Goal: Task Accomplishment & Management: Manage account settings

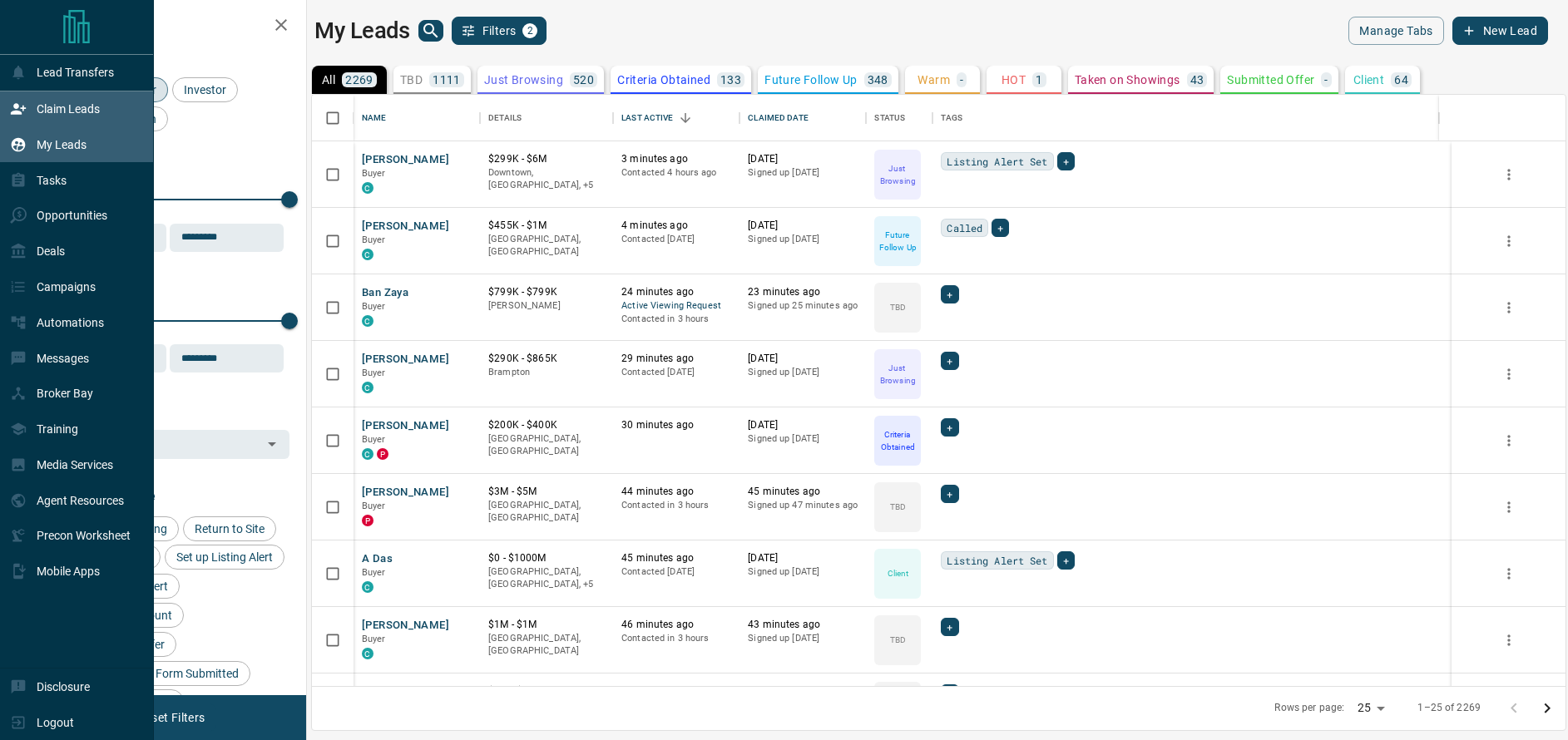
click at [45, 106] on p "Claim Leads" at bounding box center [68, 109] width 63 height 13
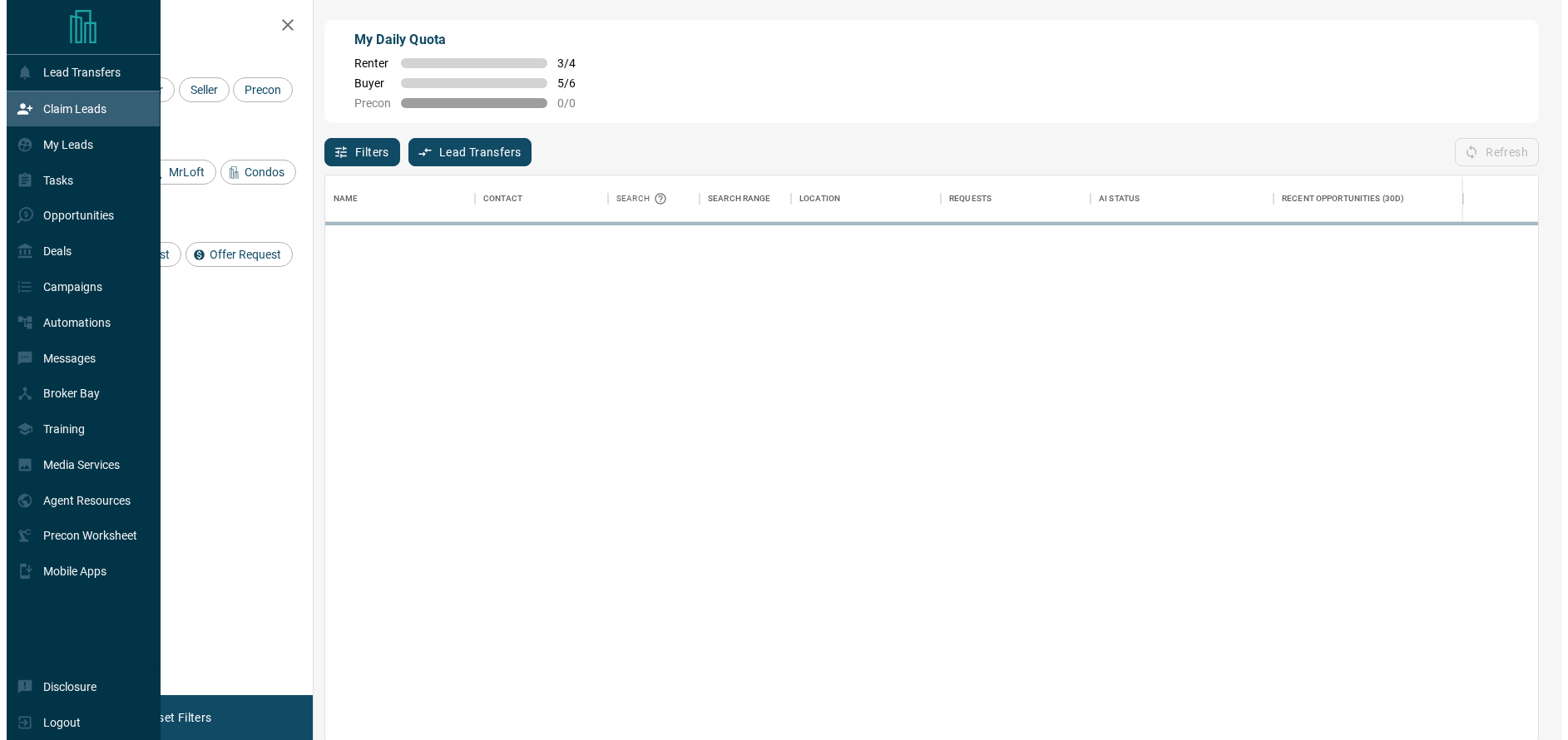
scroll to position [13, 13]
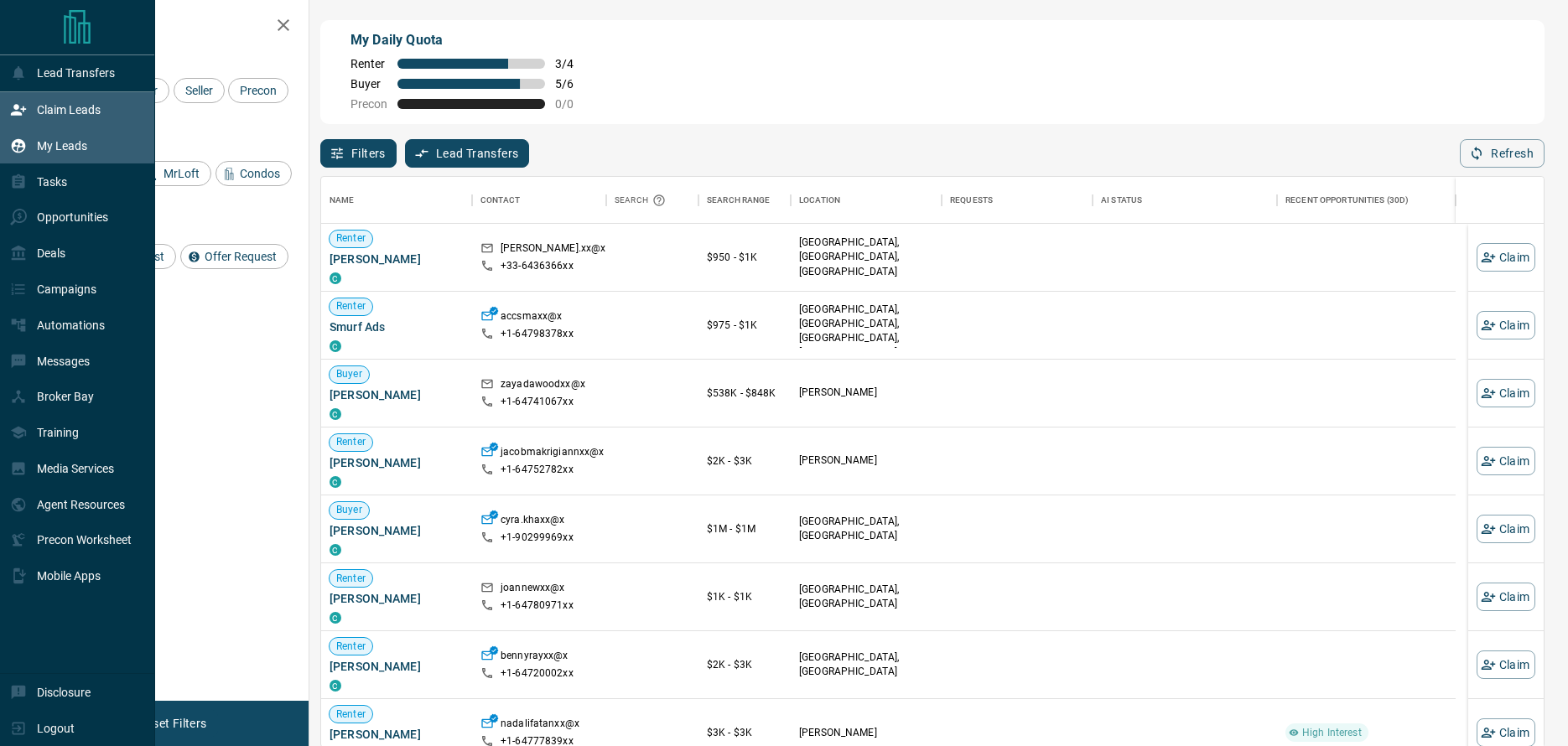
click at [45, 139] on p "My Leads" at bounding box center [62, 145] width 50 height 13
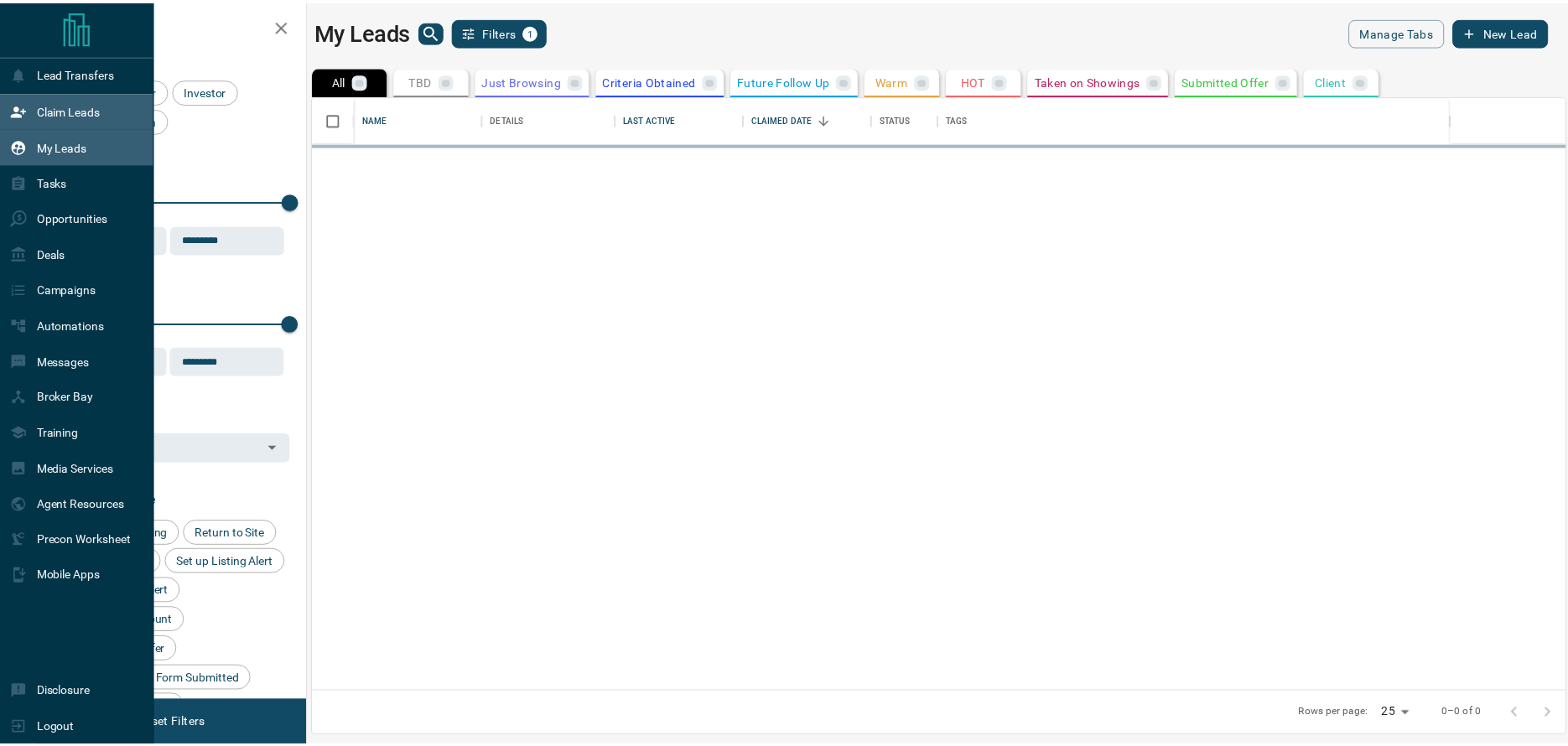
scroll to position [584, 1251]
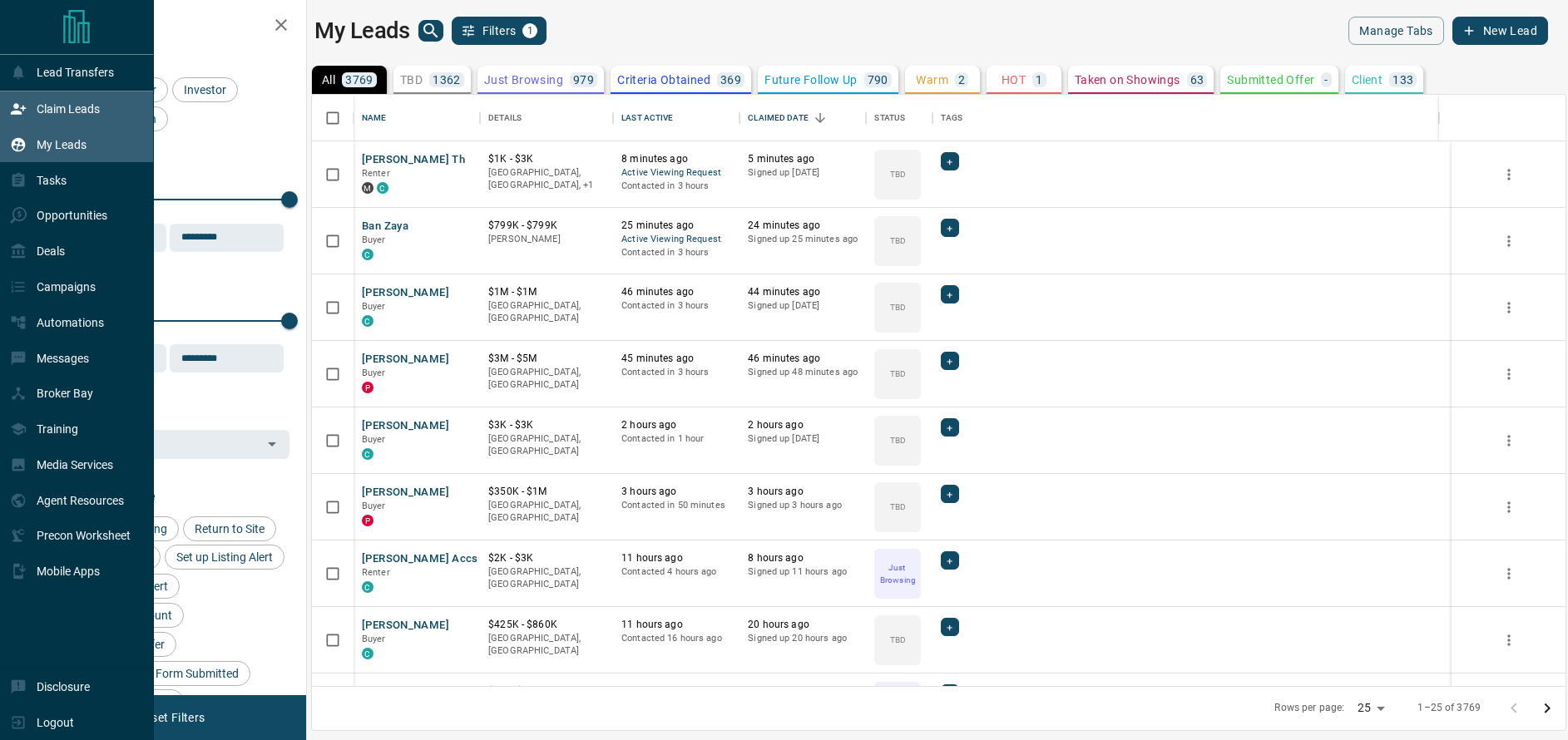
click at [55, 107] on p "Claim Leads" at bounding box center [68, 109] width 63 height 13
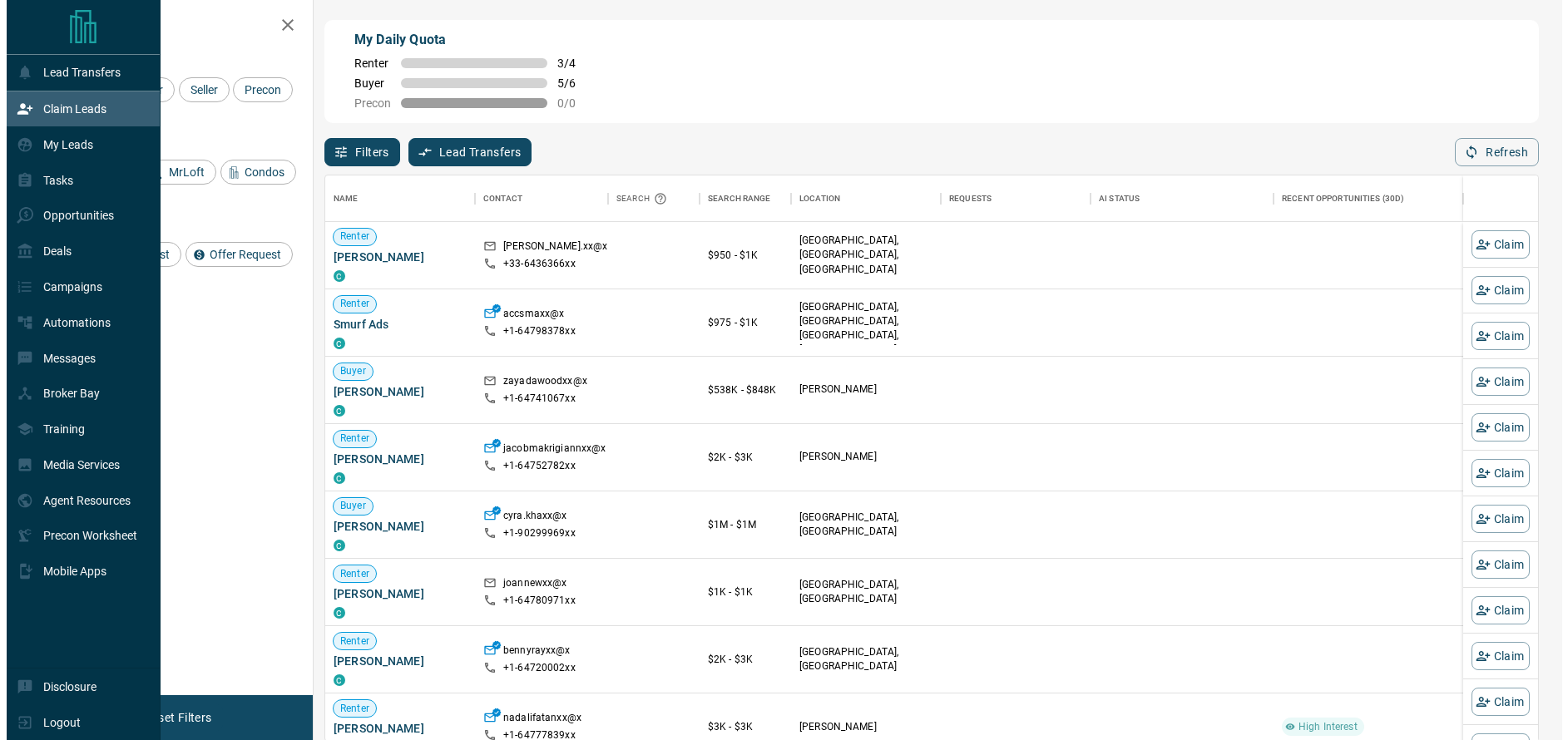
scroll to position [553, 1200]
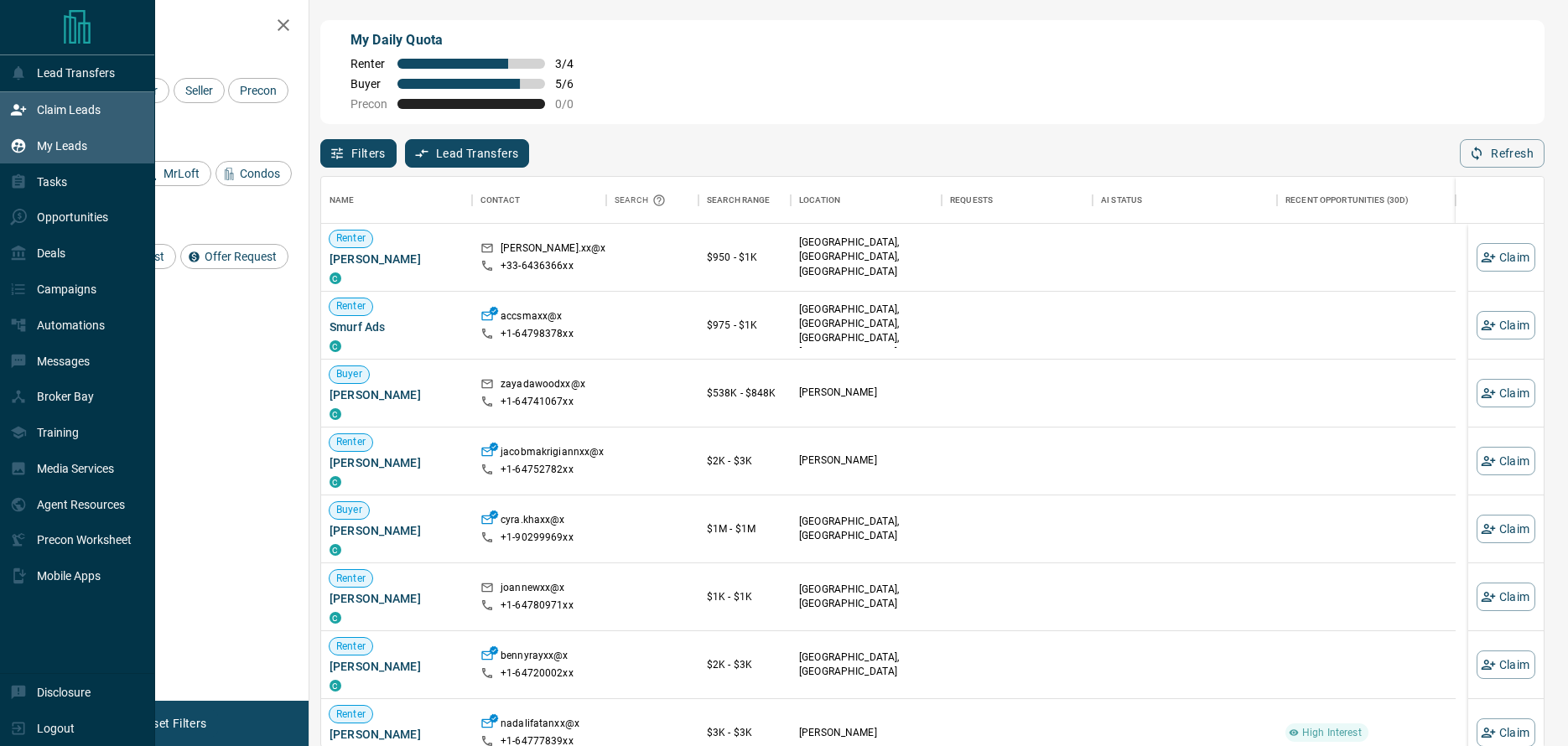
click at [59, 135] on div "My Leads" at bounding box center [48, 145] width 77 height 28
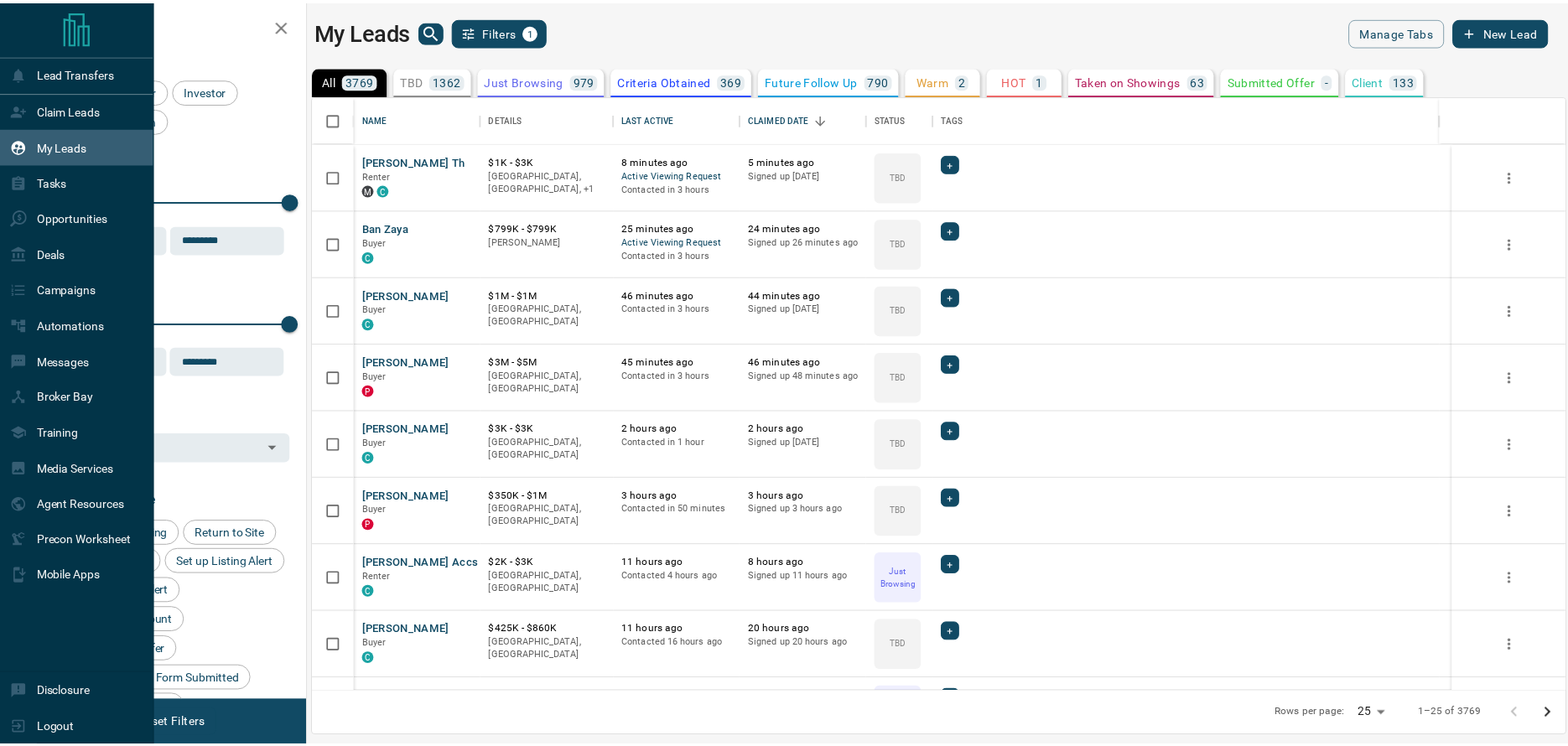
scroll to position [13, 13]
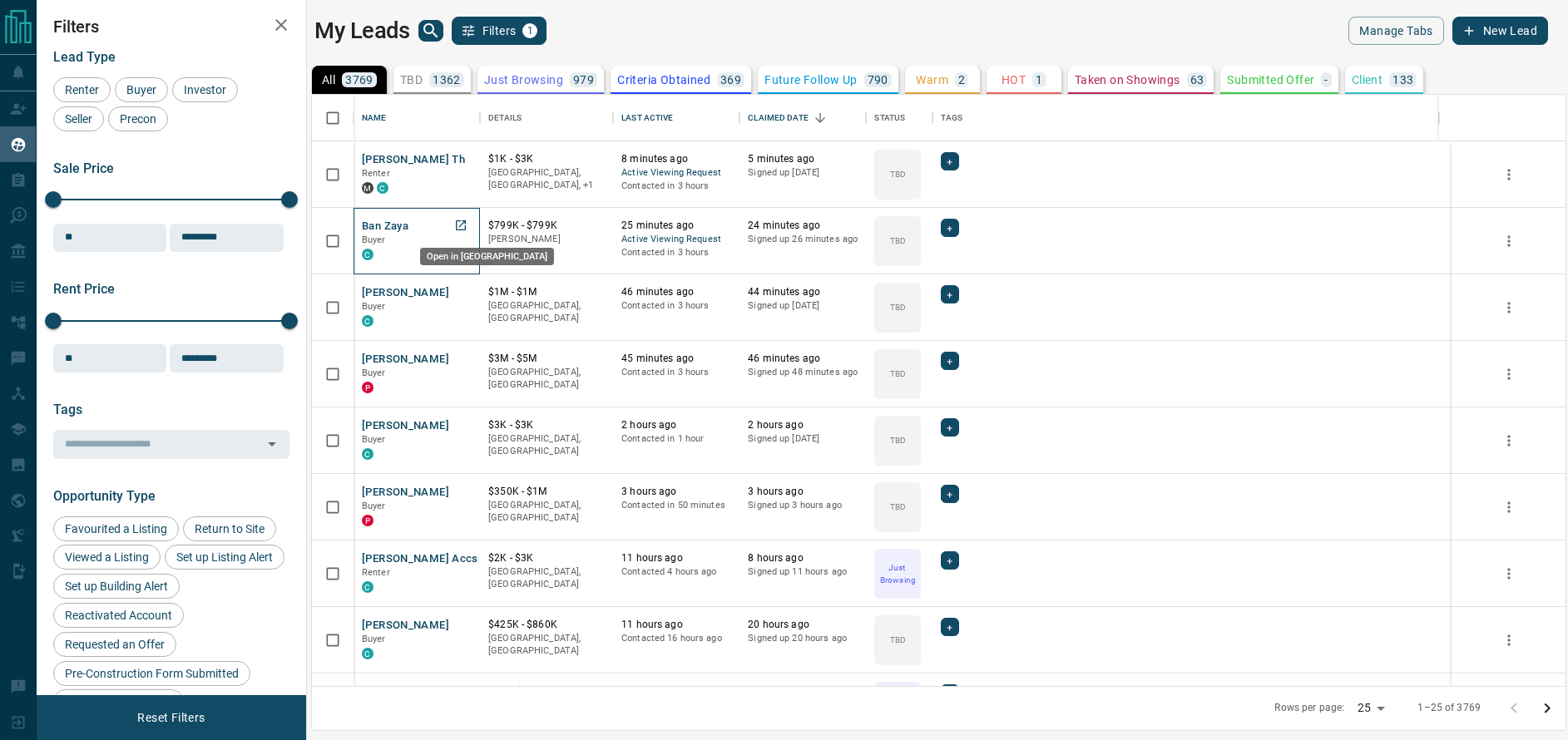
click at [465, 226] on icon "Open in New Tab" at bounding box center [461, 224] width 13 height 13
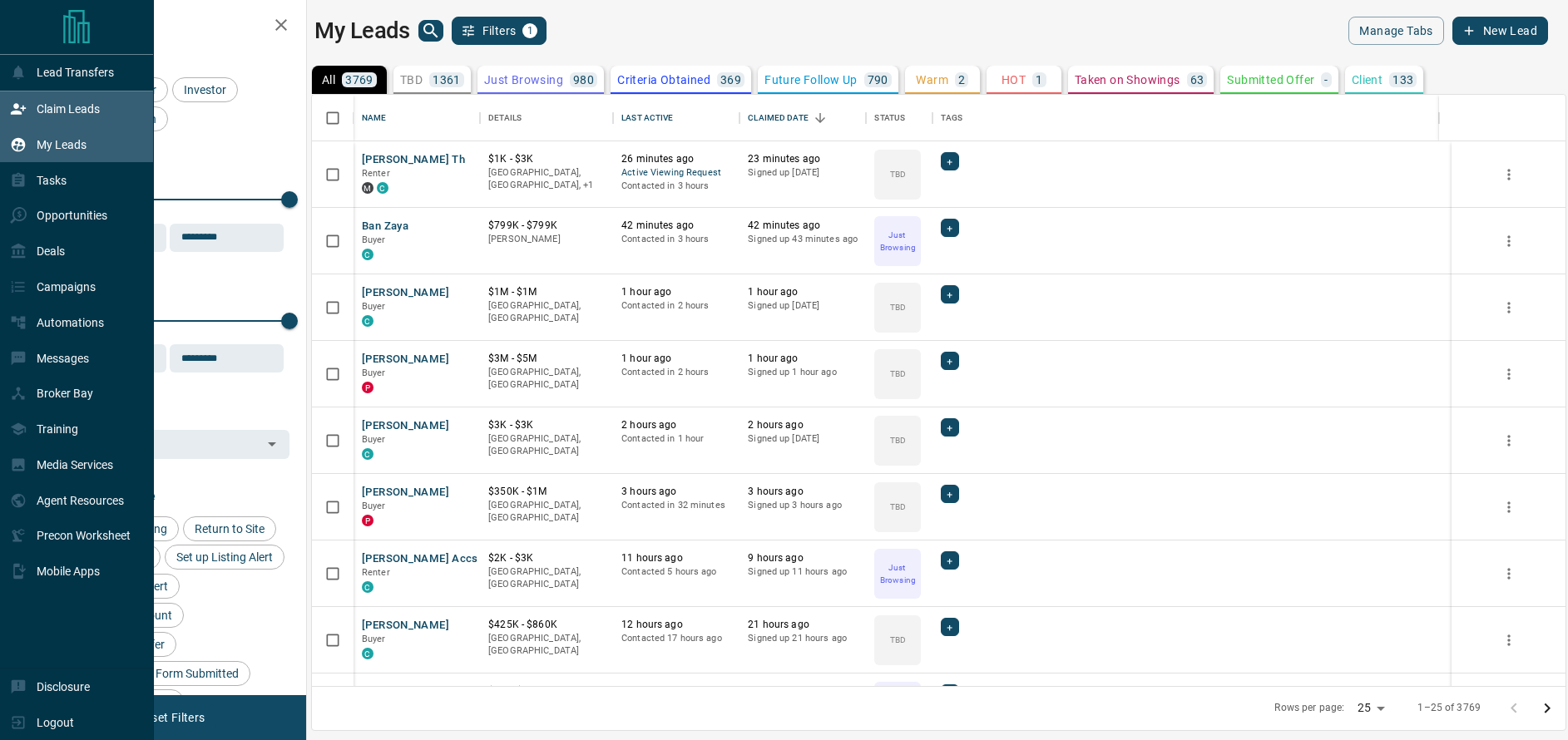
click at [34, 104] on div "Claim Leads" at bounding box center [54, 110] width 90 height 28
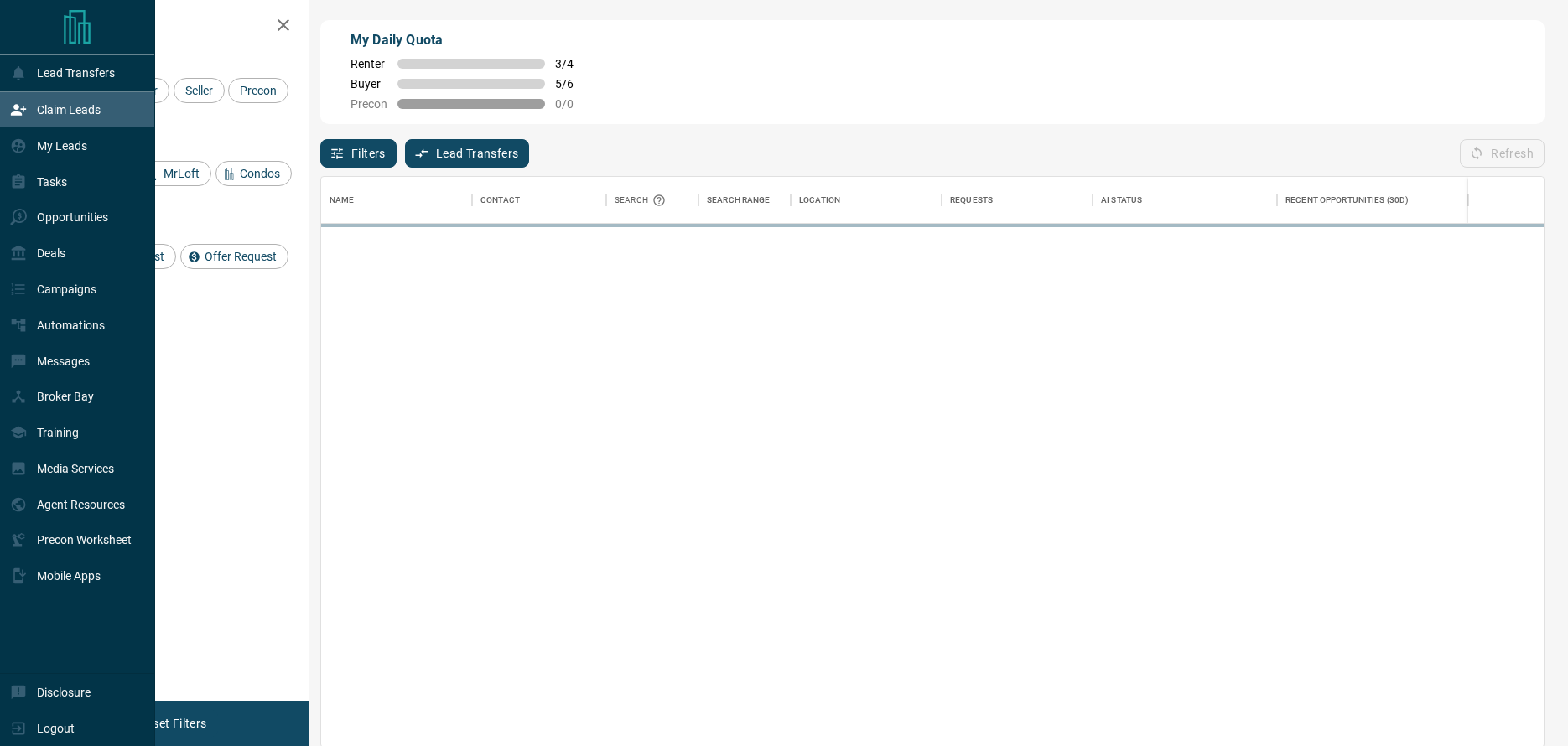
scroll to position [558, 1209]
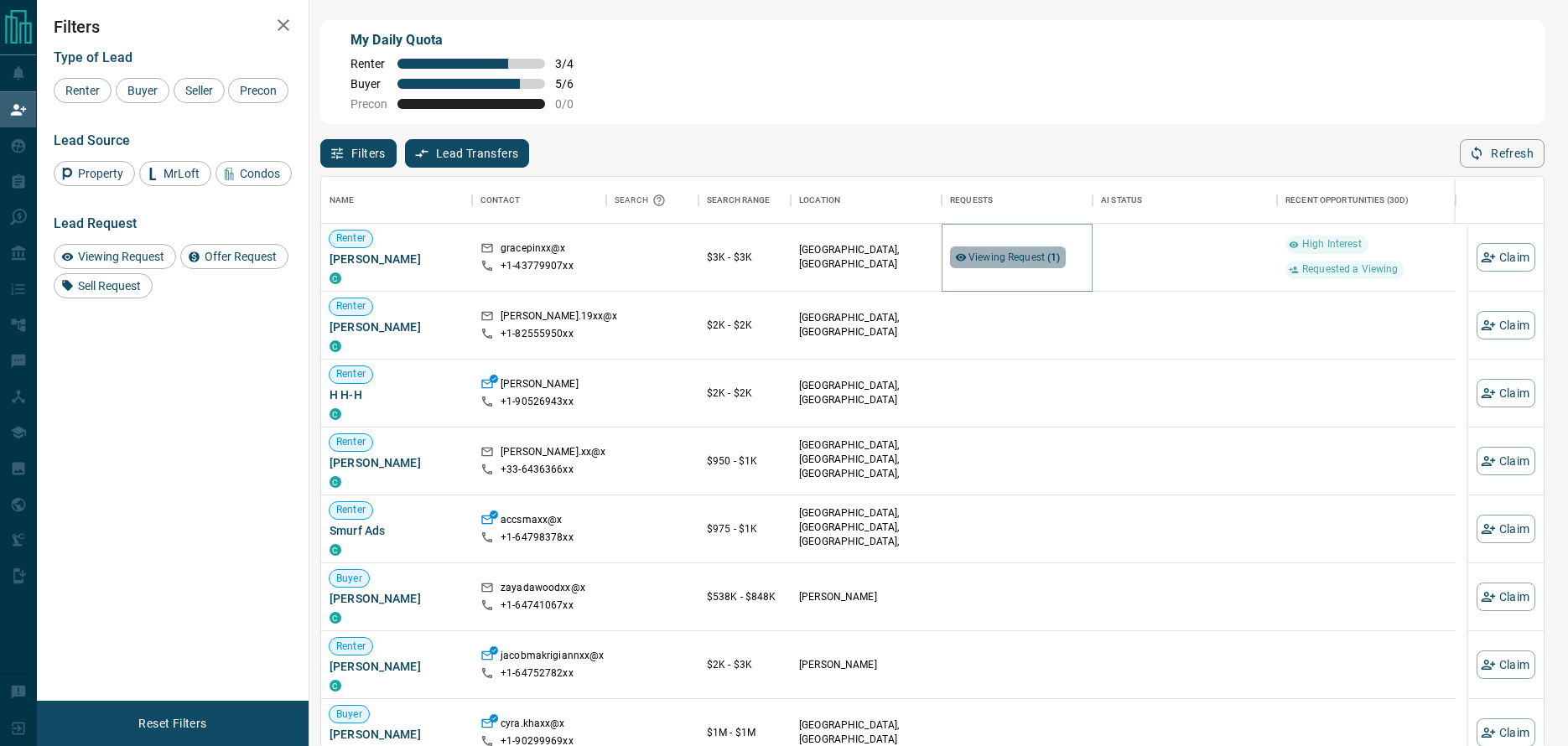
click at [1025, 257] on span "Viewing Request ( 1 )" at bounding box center [1014, 257] width 93 height 12
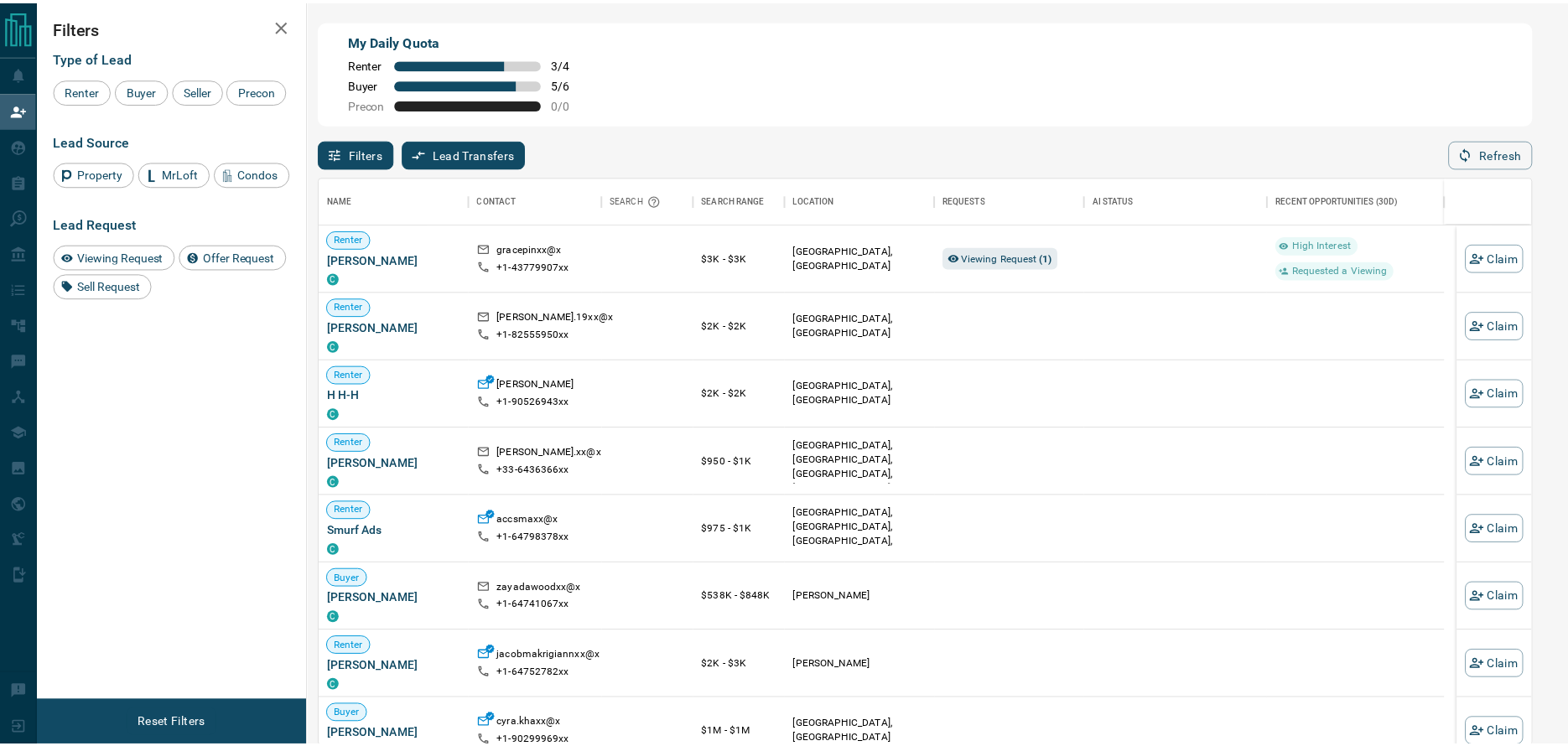
scroll to position [13, 13]
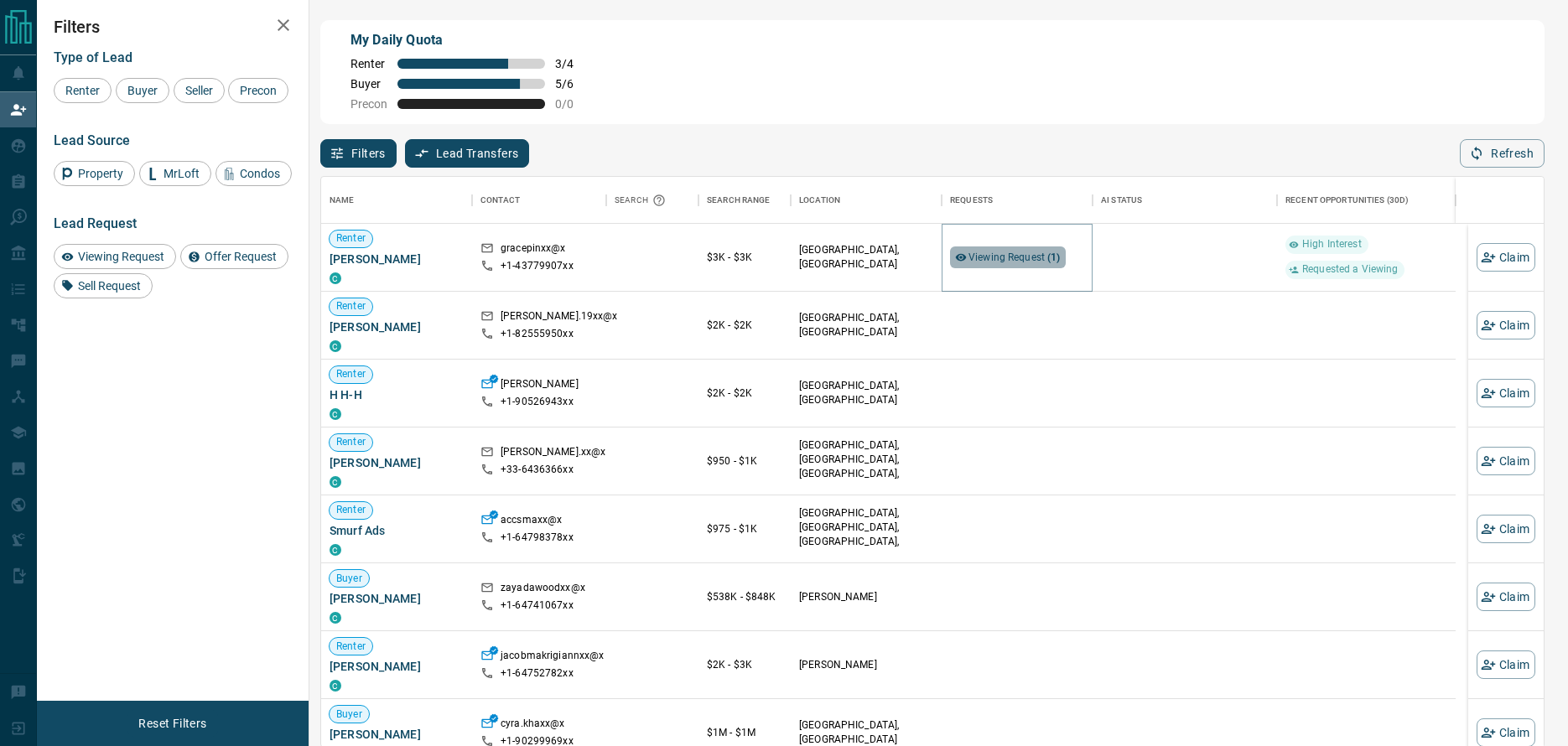
click at [1024, 255] on span "Viewing Request ( 1 )" at bounding box center [1014, 257] width 93 height 12
click at [1008, 257] on span "Viewing Request ( 1 )" at bounding box center [1014, 257] width 93 height 12
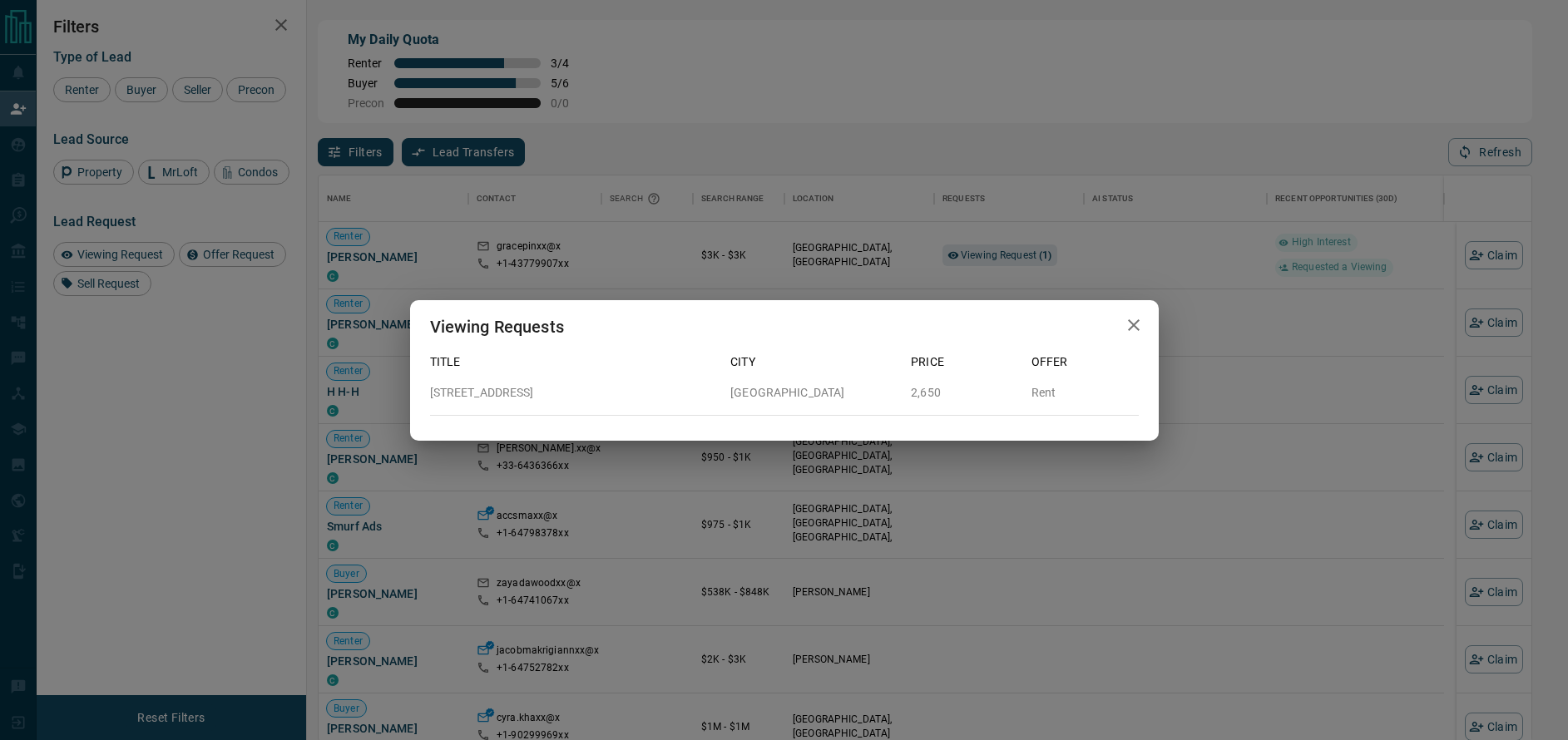
click at [1134, 328] on icon "button" at bounding box center [1134, 325] width 20 height 20
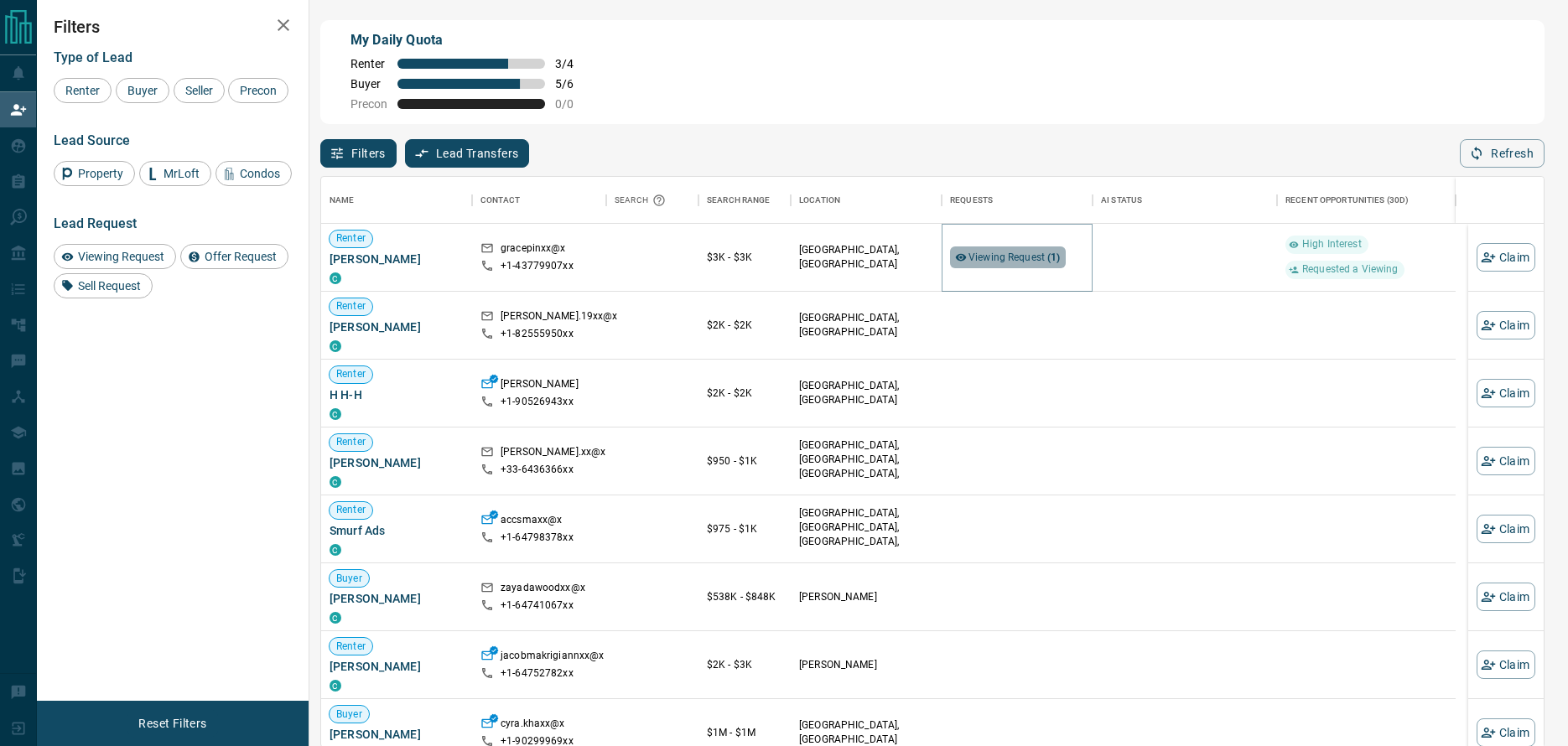
click at [1047, 254] on strong "( 1 )" at bounding box center [1053, 257] width 13 height 12
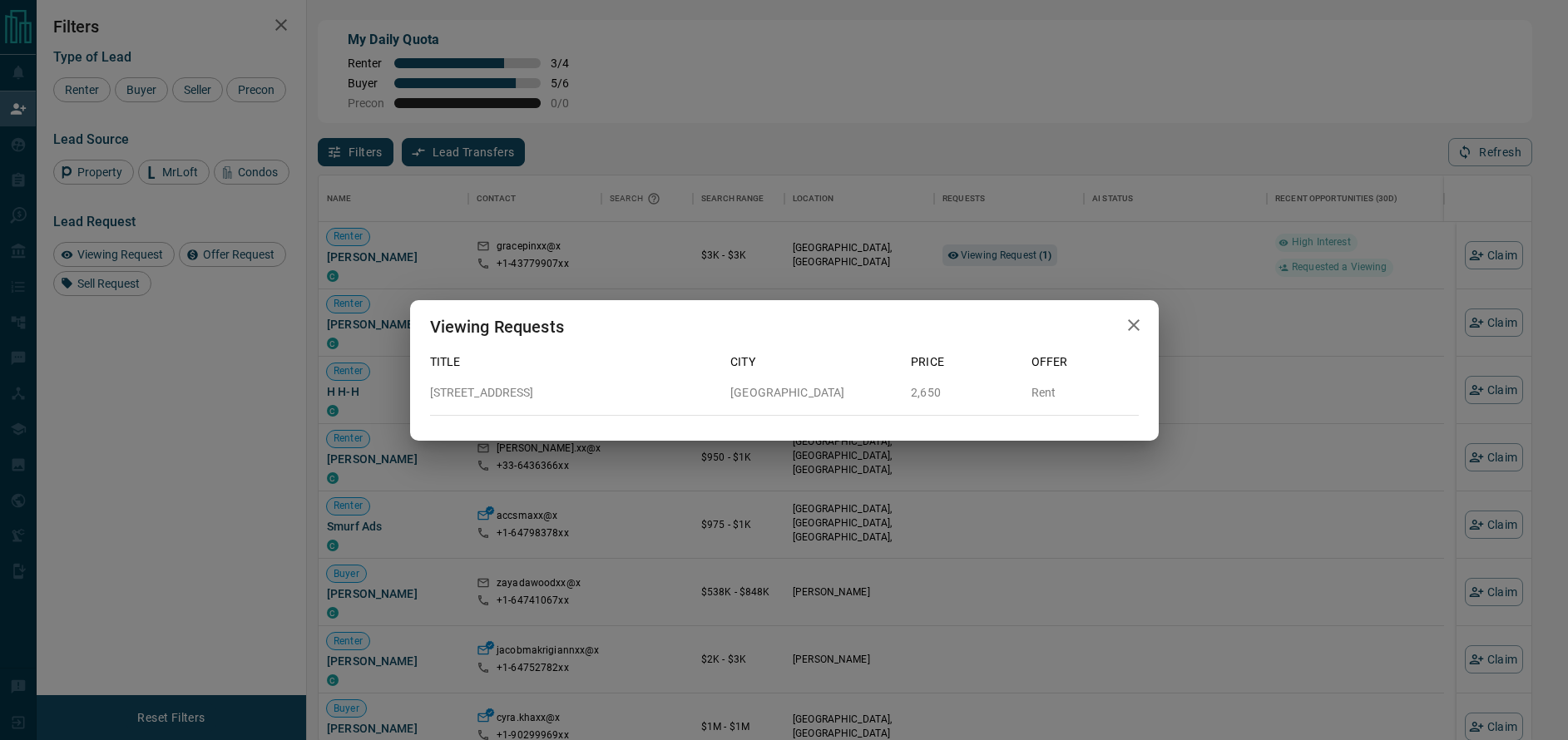
click at [1136, 323] on icon "button" at bounding box center [1134, 325] width 12 height 12
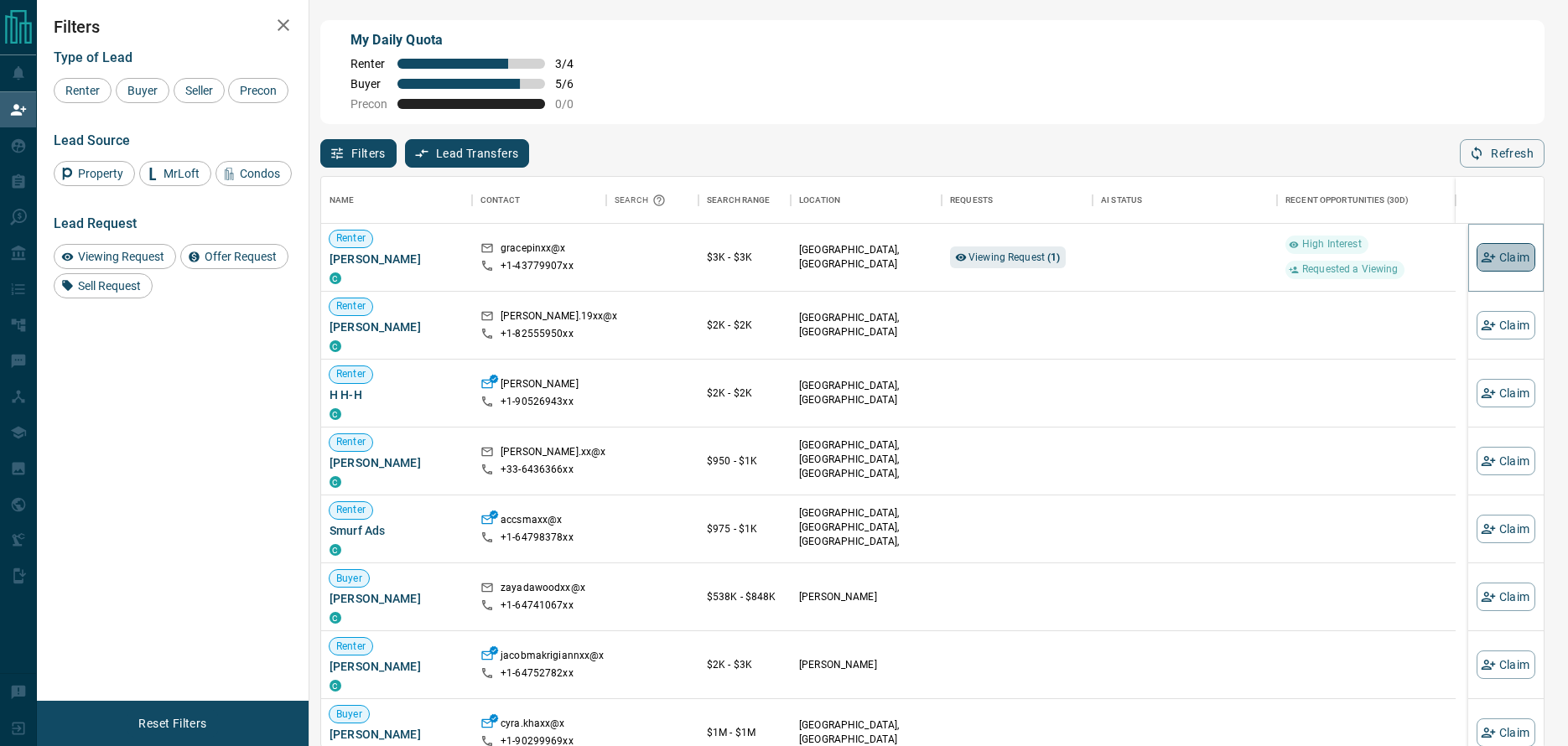
click at [1490, 262] on button "Claim" at bounding box center [1505, 257] width 59 height 29
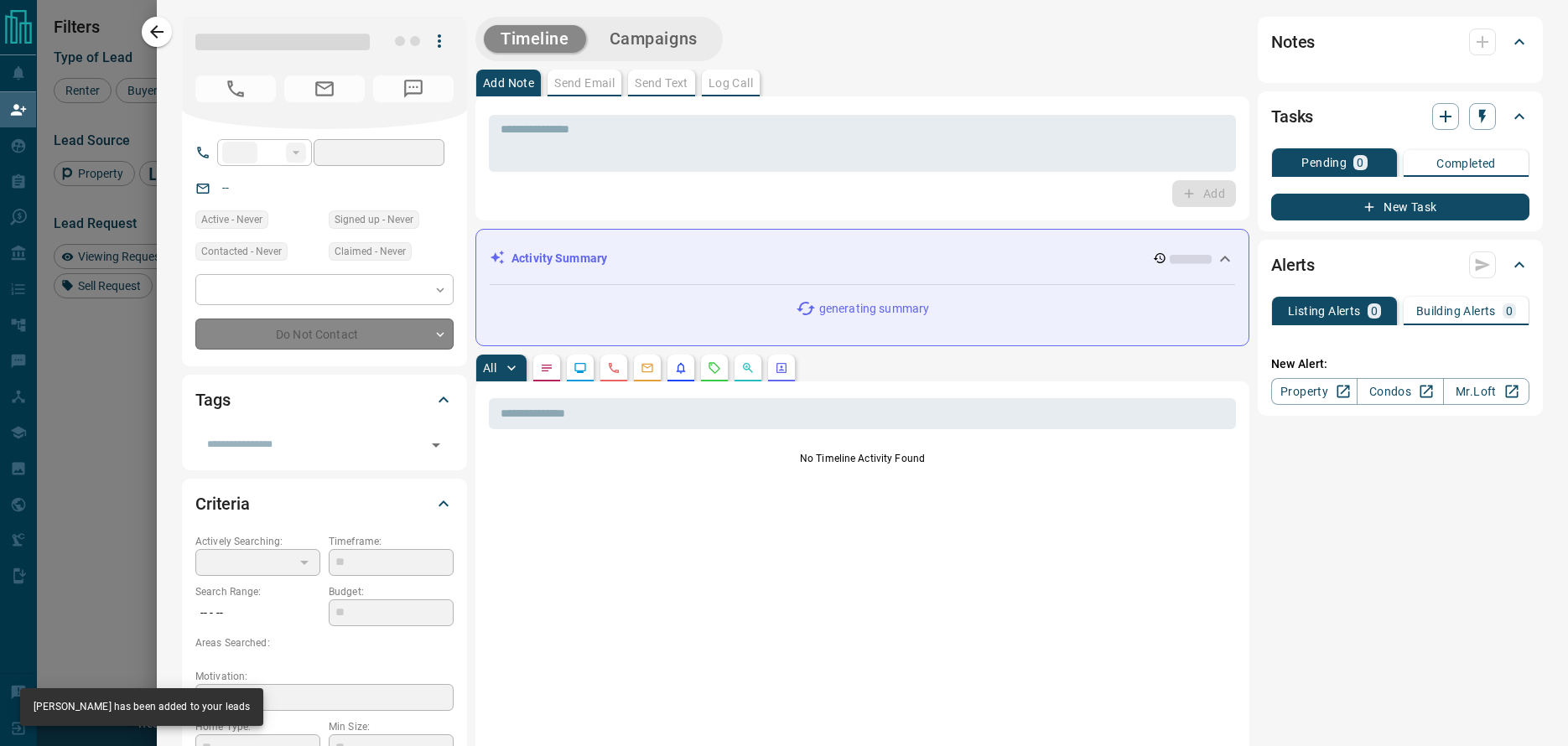
type input "**"
type input "**********"
type input "**"
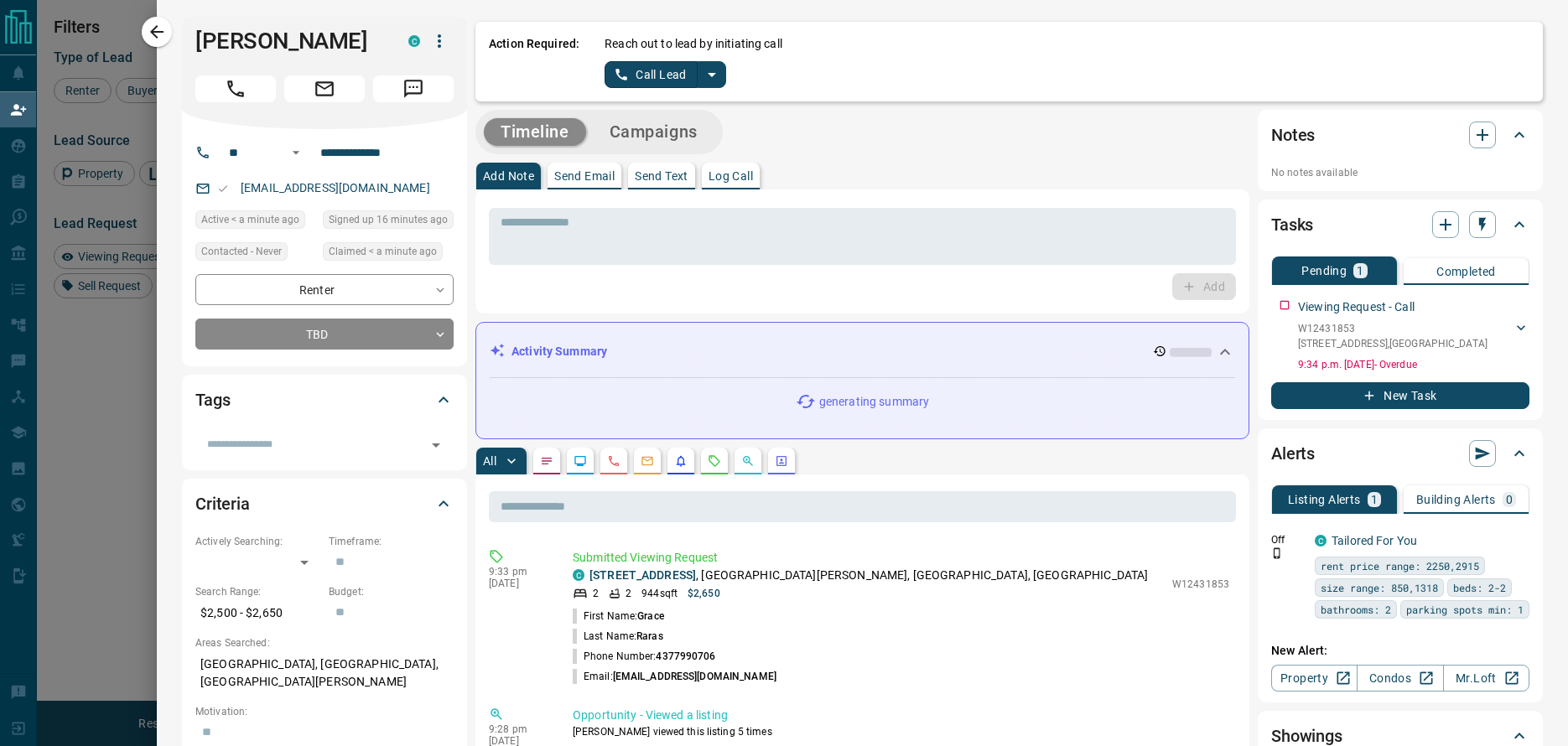
drag, startPoint x: 161, startPoint y: 32, endPoint x: 635, endPoint y: 71, distance: 475.6
click at [635, 71] on div "**********" at bounding box center [862, 373] width 1411 height 746
click at [701, 78] on icon "split button" at bounding box center [711, 75] width 20 height 20
click at [660, 134] on li "Log Manual Call" at bounding box center [663, 131] width 103 height 25
click at [625, 82] on button "Log Manual Call" at bounding box center [659, 74] width 111 height 27
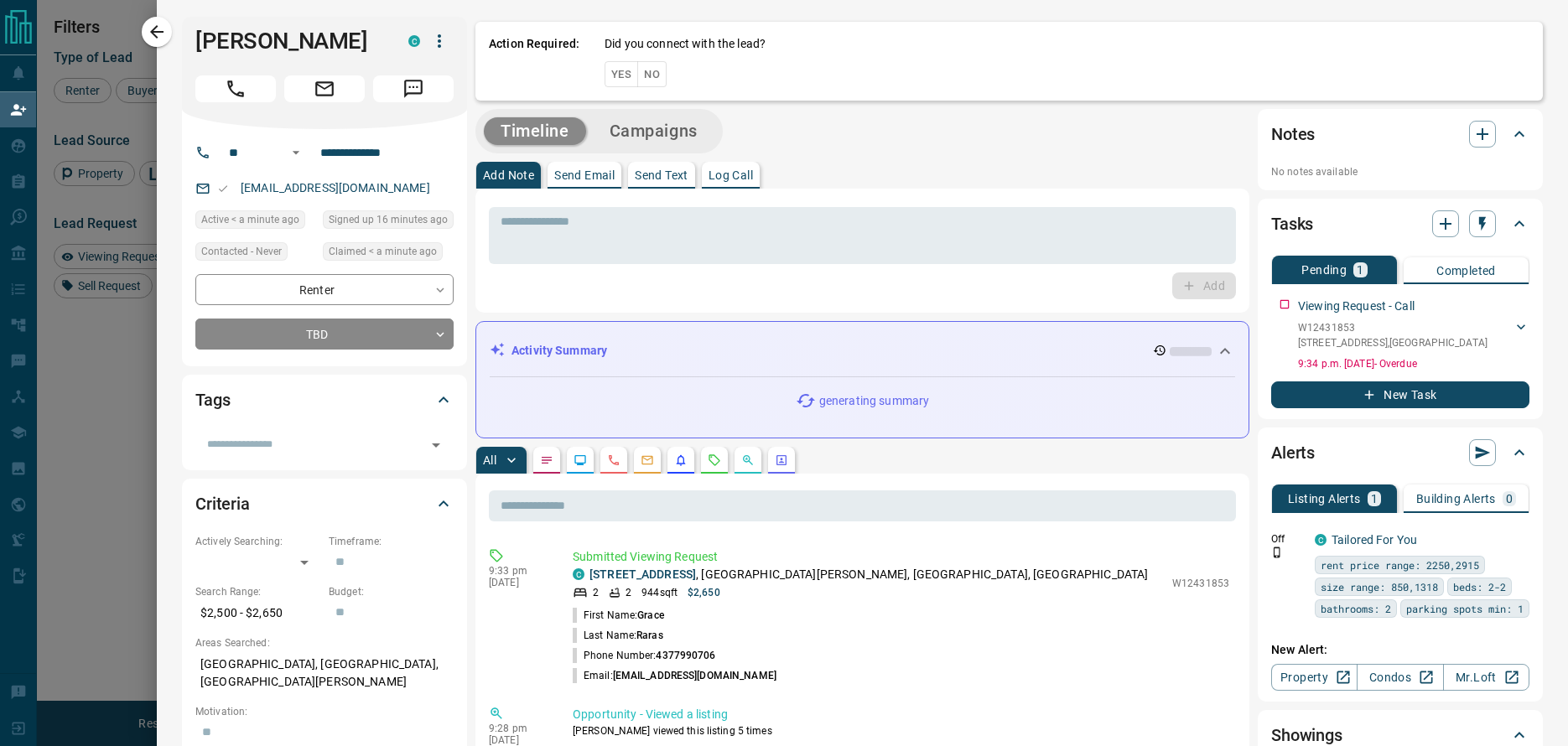
click at [614, 68] on button "Yes" at bounding box center [622, 74] width 34 height 26
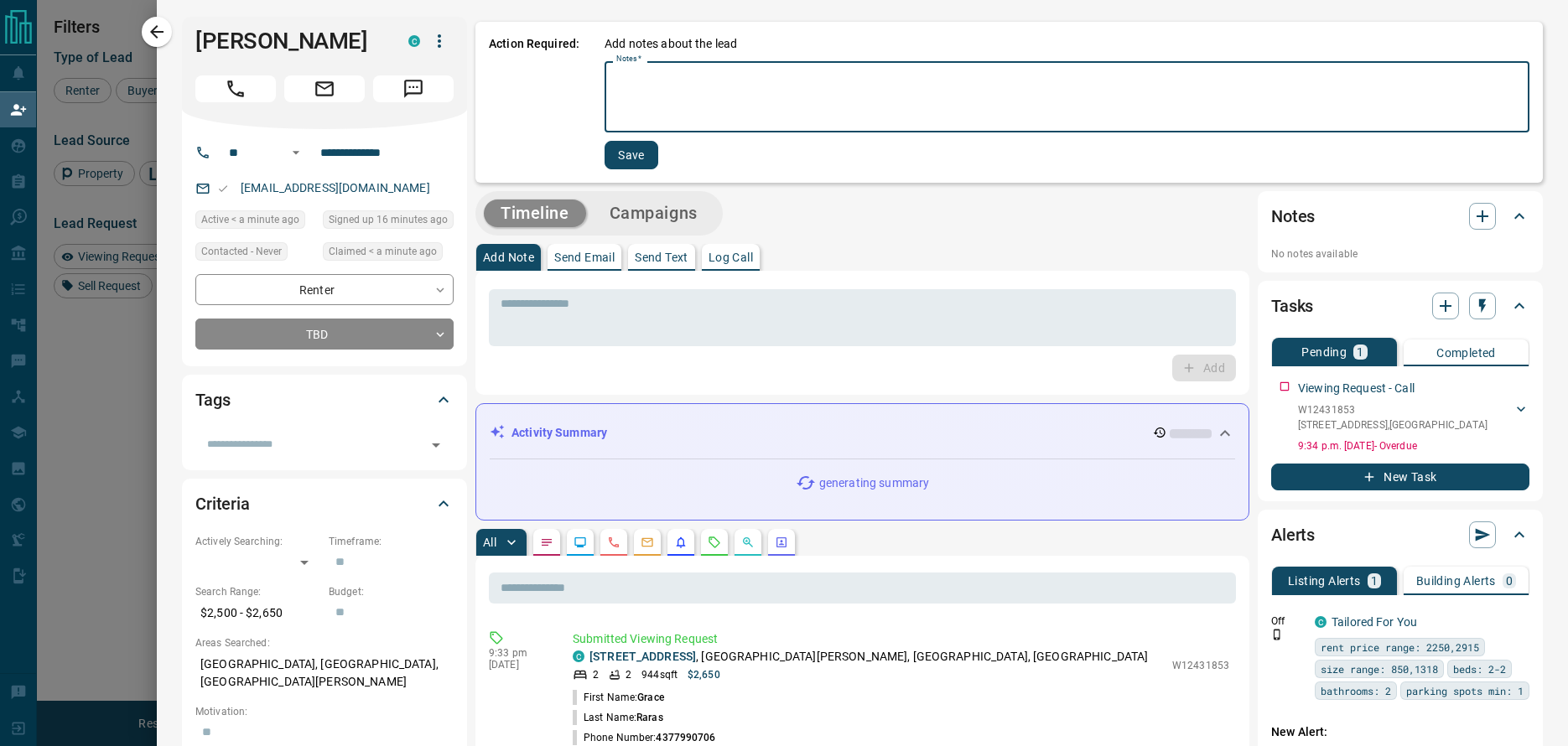
click at [617, 88] on textarea "Notes   *" at bounding box center [1067, 97] width 902 height 57
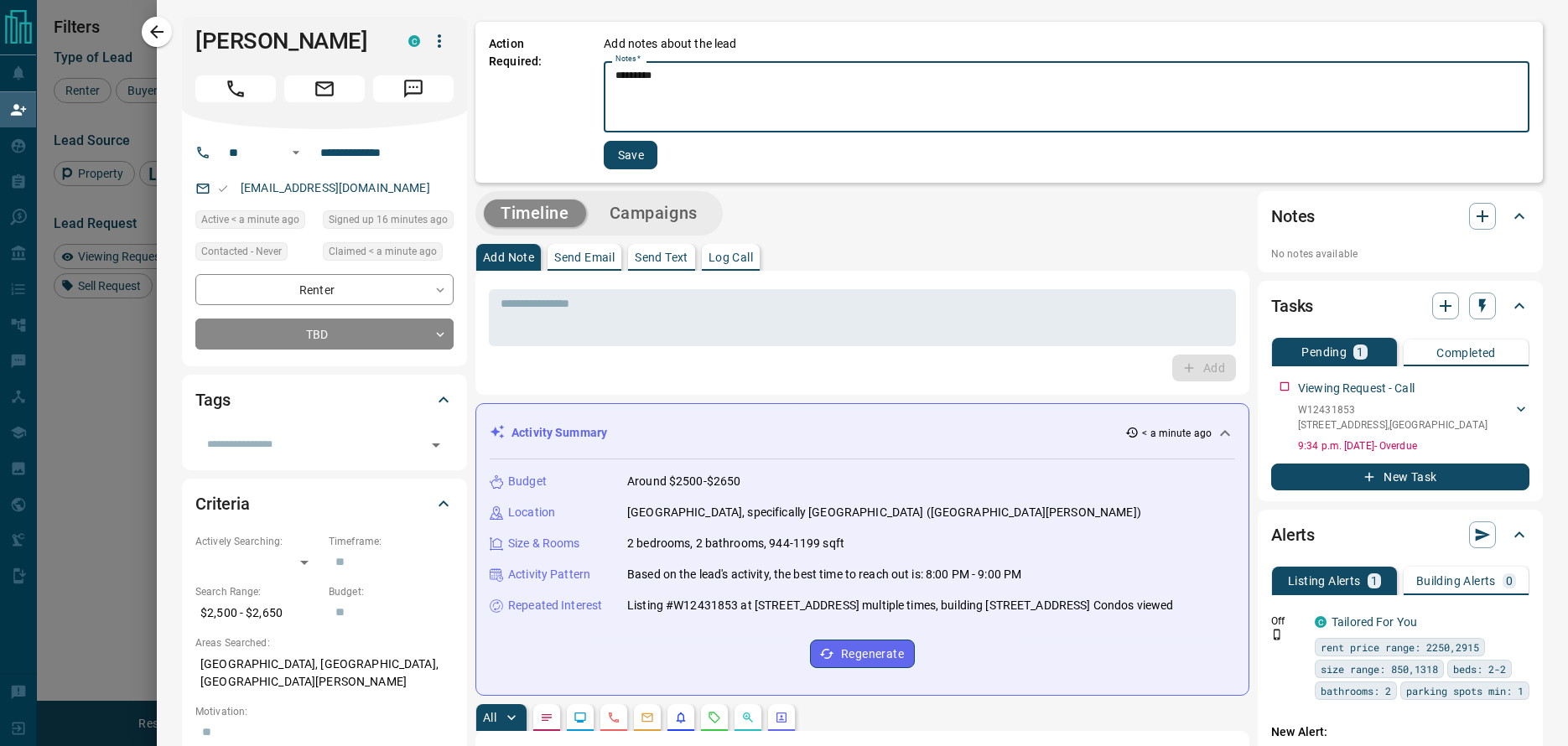
type textarea "*********"
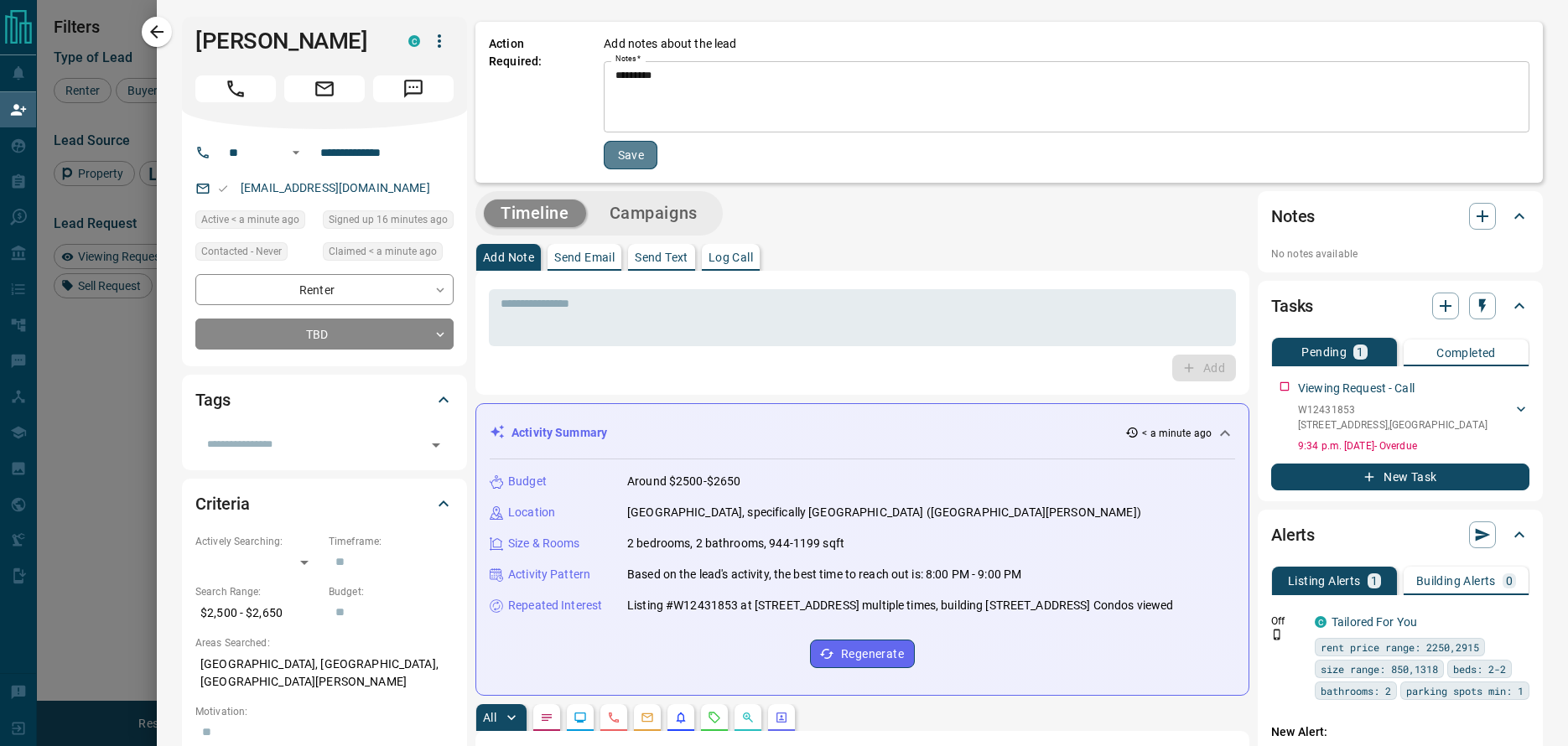
click at [623, 150] on button "Save" at bounding box center [631, 154] width 54 height 29
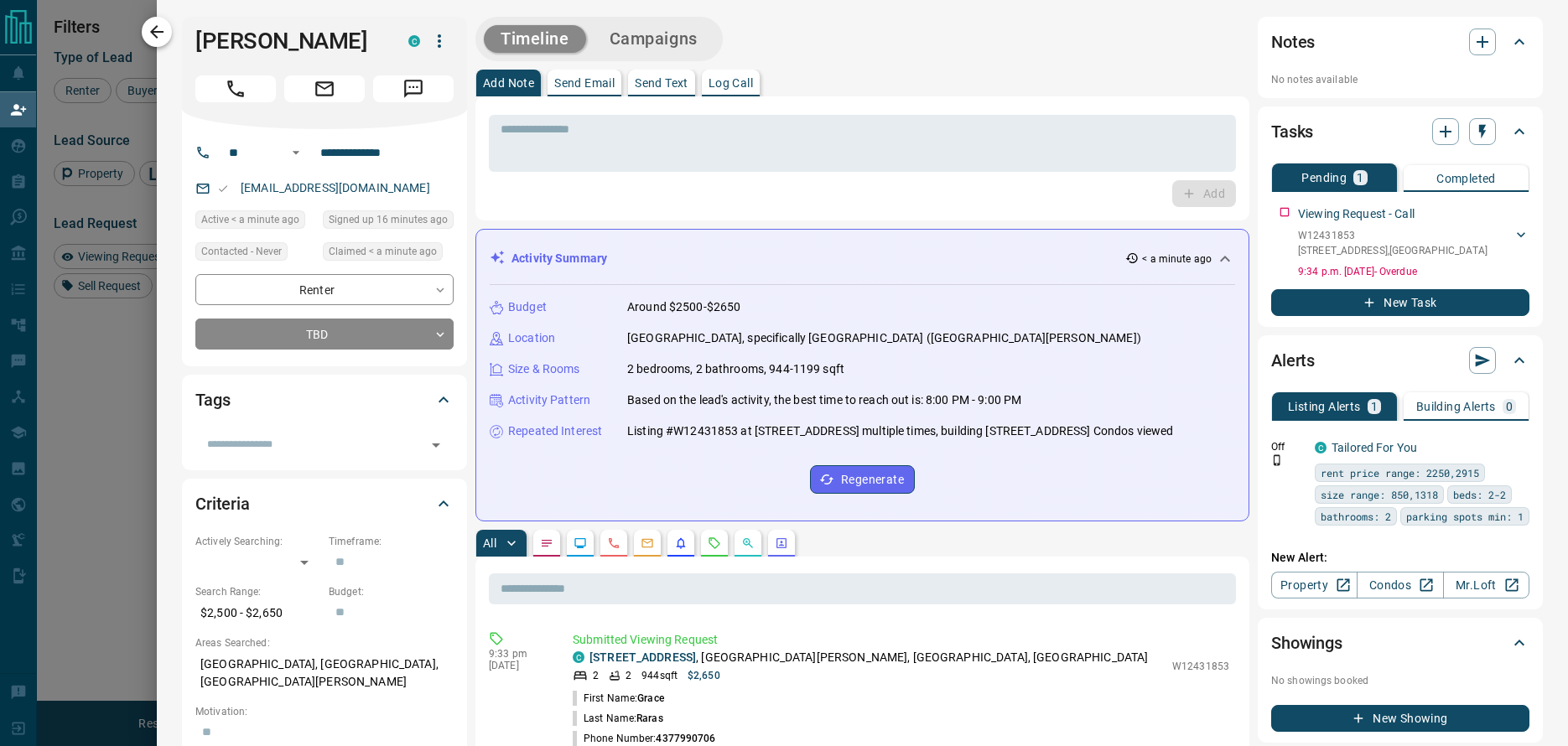
click at [157, 35] on icon "button" at bounding box center [156, 32] width 20 height 20
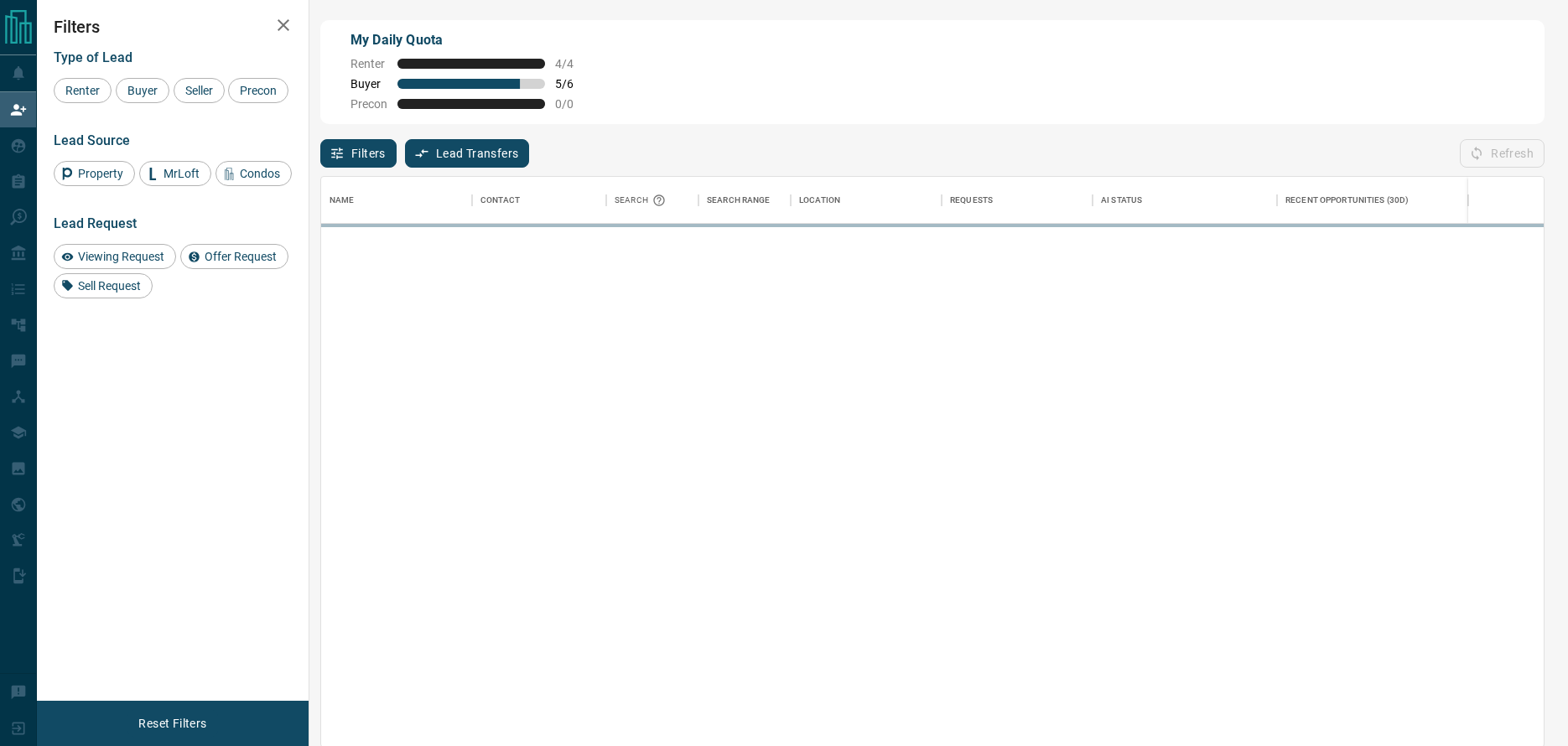
scroll to position [558, 1209]
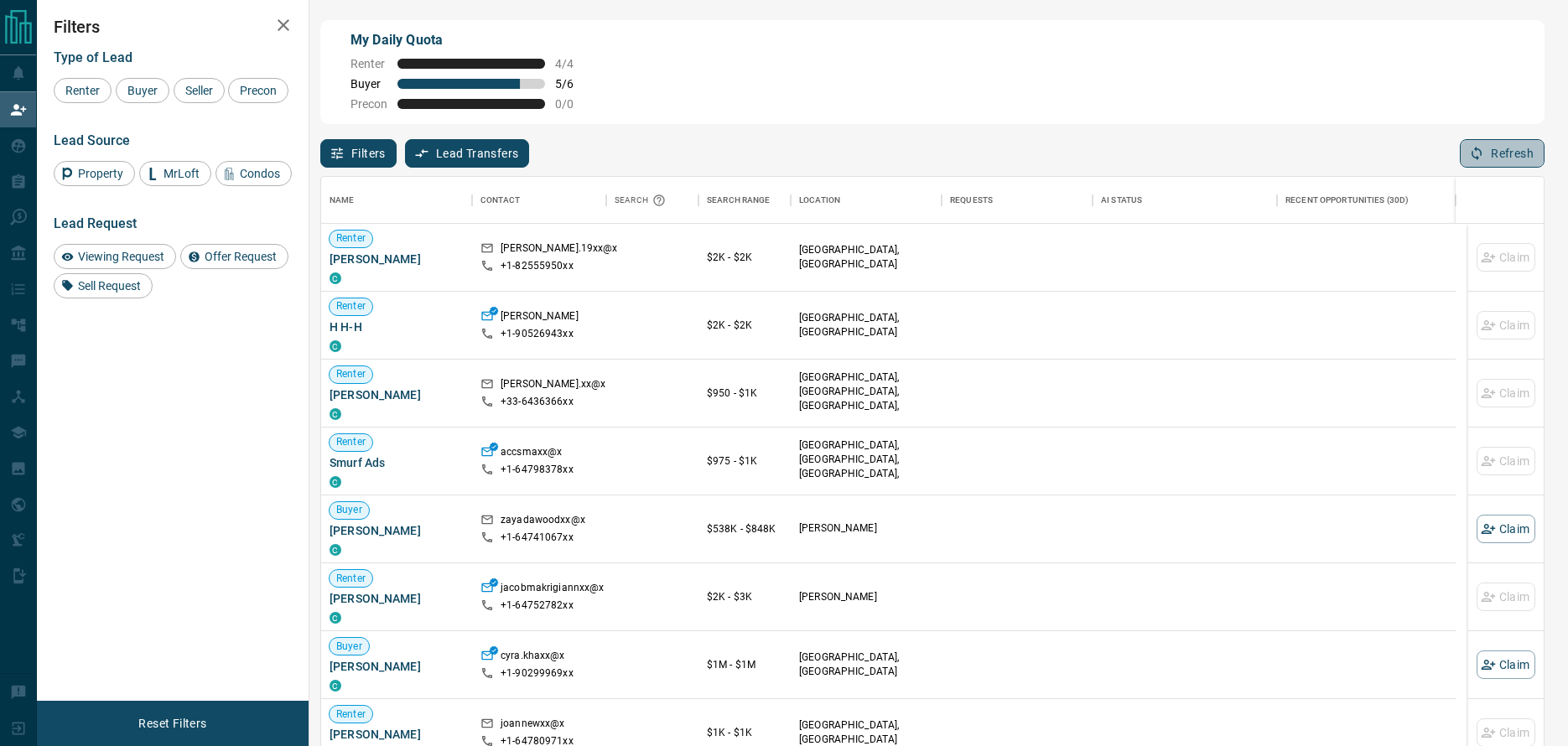
click at [1505, 154] on button "Refresh" at bounding box center [1501, 153] width 85 height 29
